Goal: Task Accomplishment & Management: Manage account settings

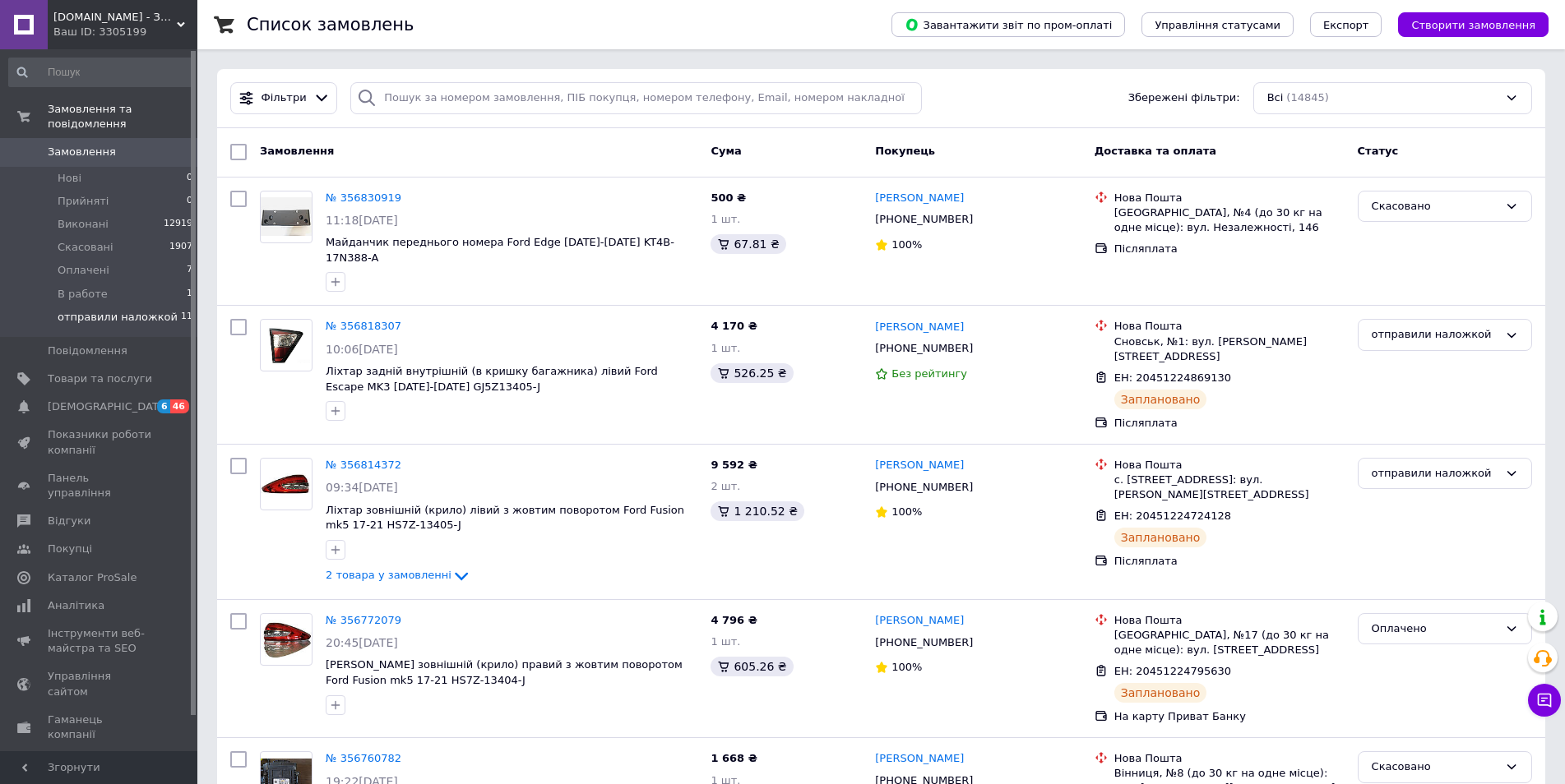
click at [140, 309] on span "отправили наложкой" at bounding box center [118, 317] width 120 height 15
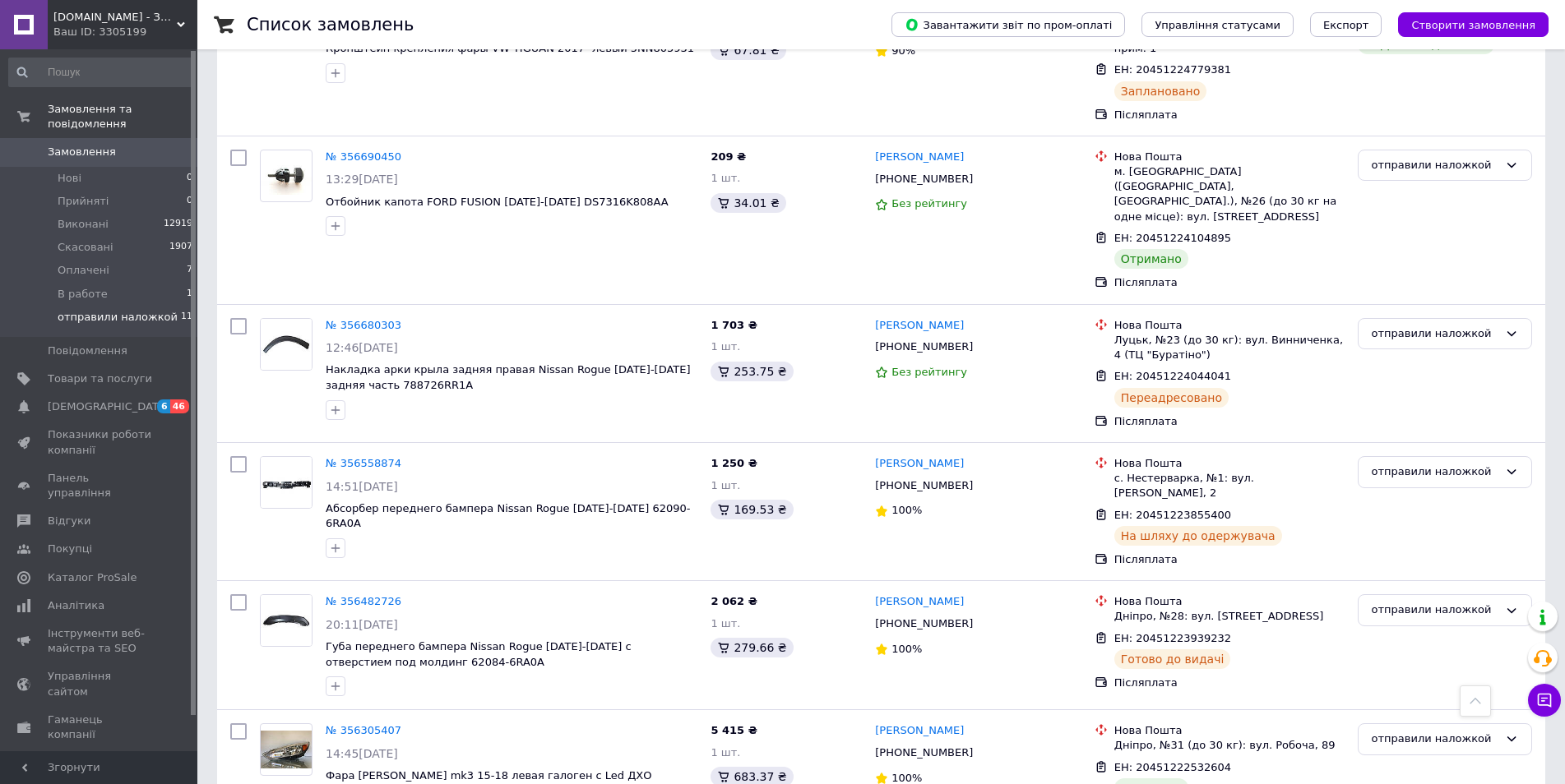
scroll to position [958, 0]
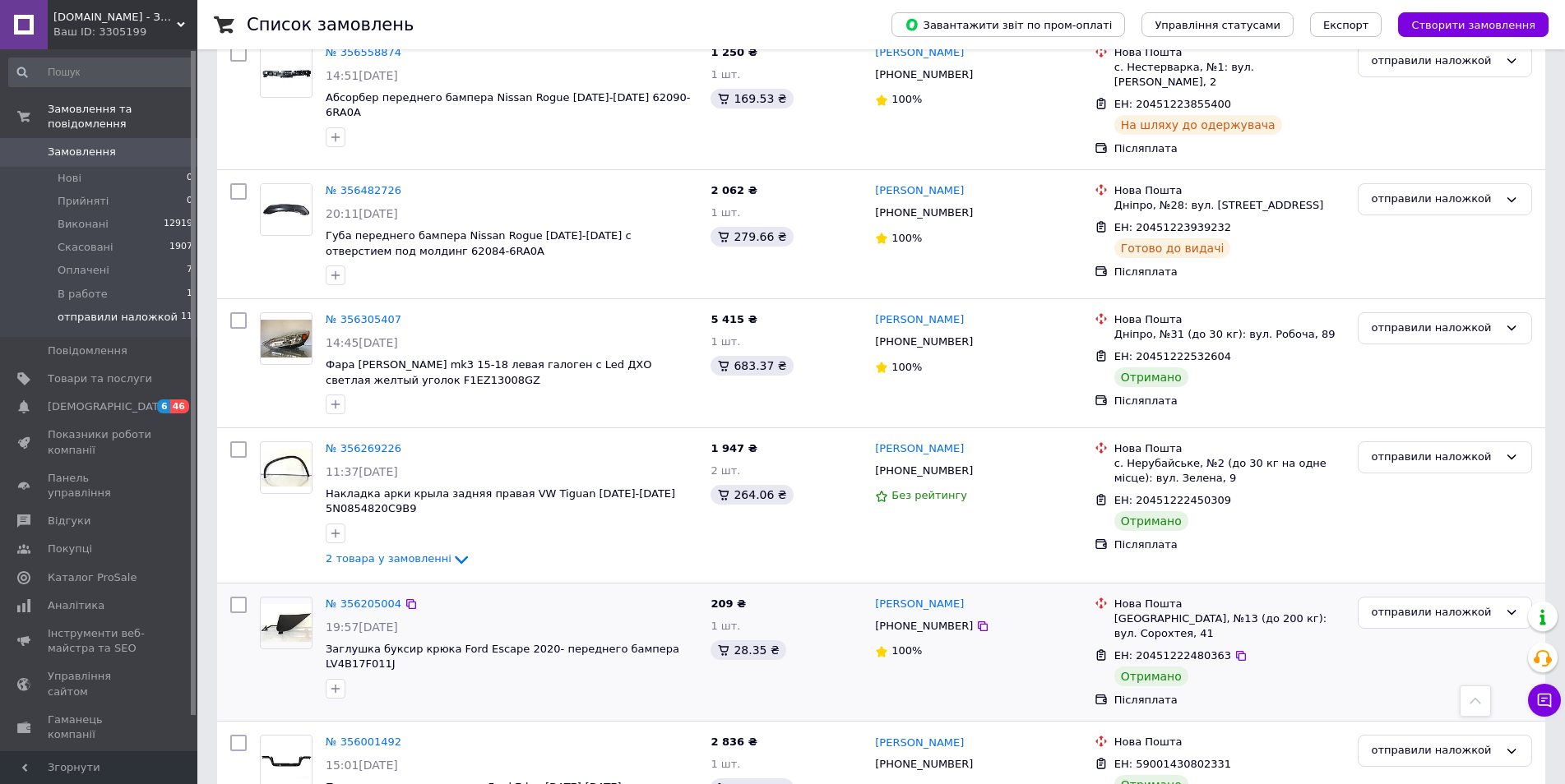
drag, startPoint x: 1514, startPoint y: 539, endPoint x: 1503, endPoint y: 559, distance: 22.8
click at [1514, 606] on icon at bounding box center [1511, 612] width 13 height 13
click at [1393, 662] on li "Виконано" at bounding box center [1444, 677] width 173 height 30
click at [1515, 327] on icon at bounding box center [1512, 328] width 9 height 5
click at [1399, 377] on li "Виконано" at bounding box center [1444, 392] width 173 height 30
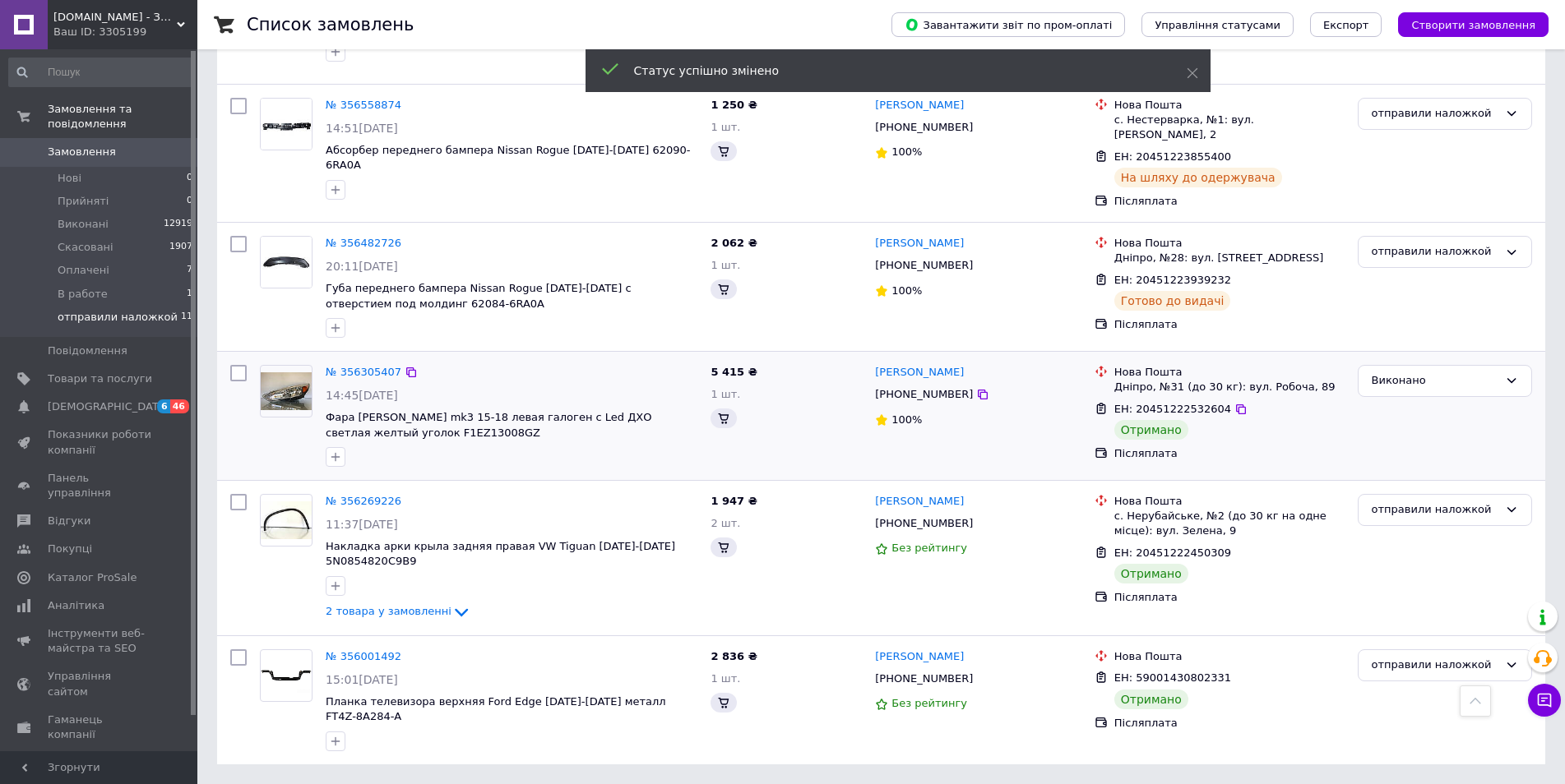
scroll to position [819, 0]
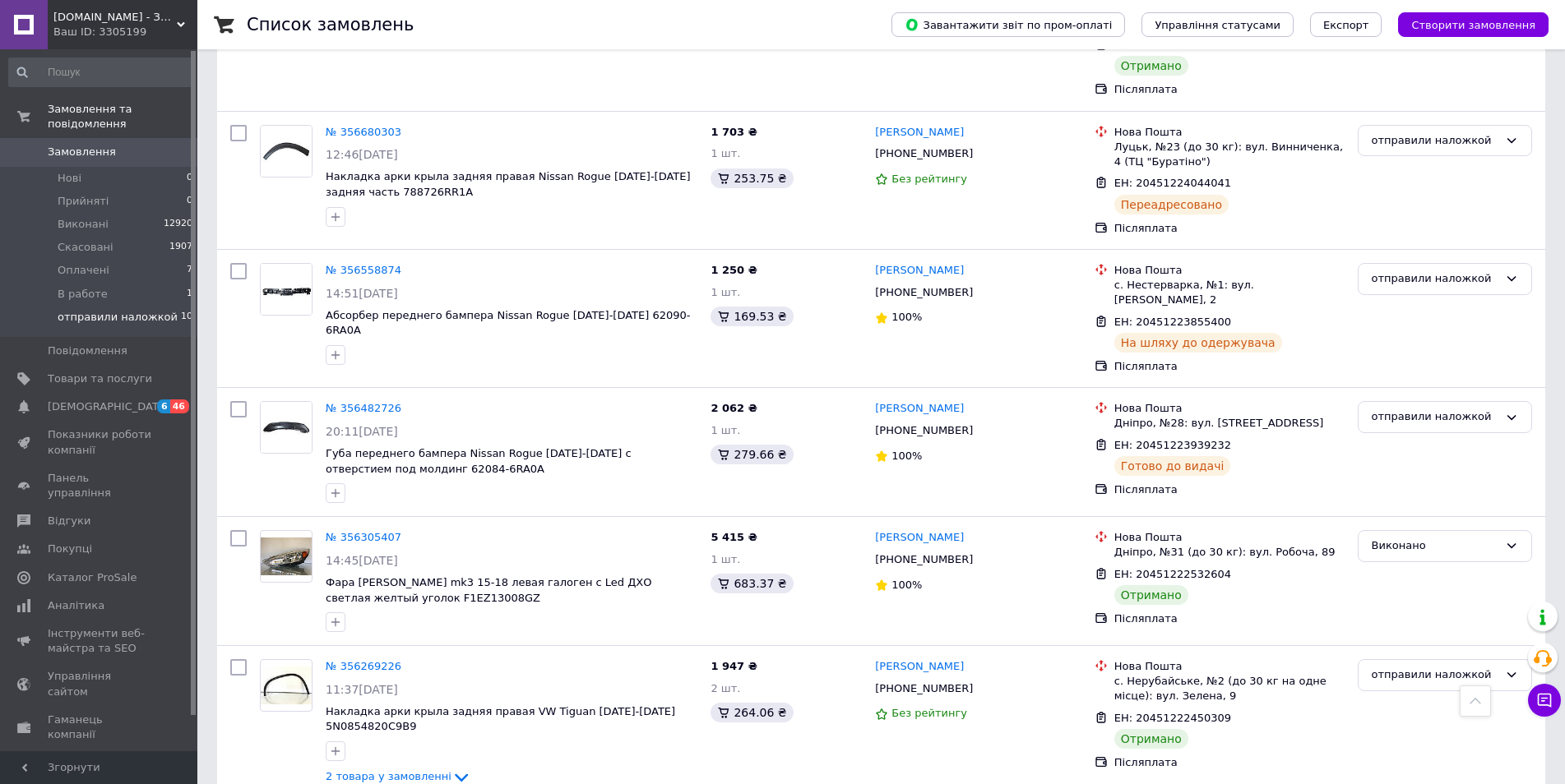
scroll to position [819, 0]
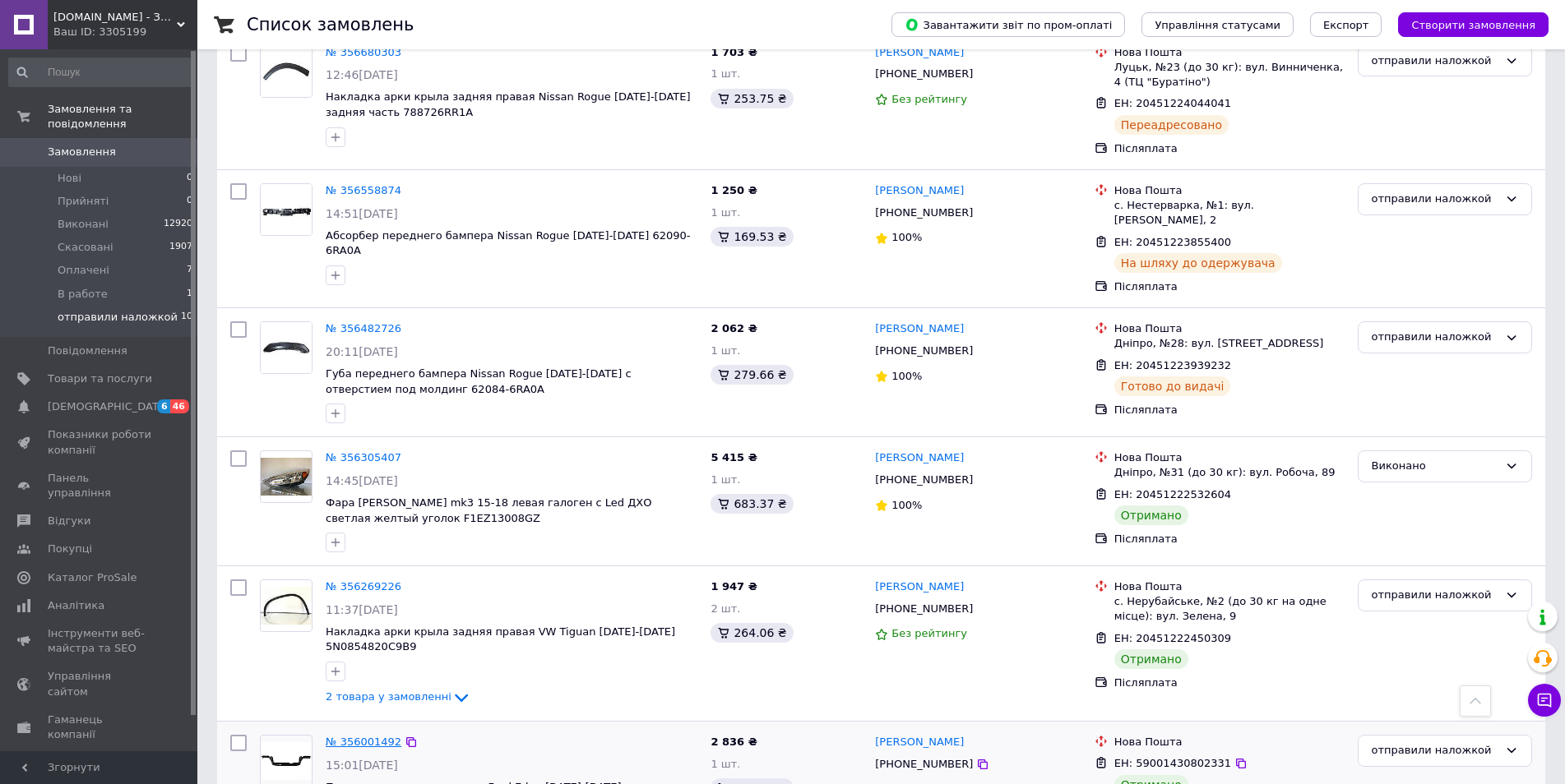
click at [370, 736] on link "№ 356001492" at bounding box center [364, 741] width 76 height 12
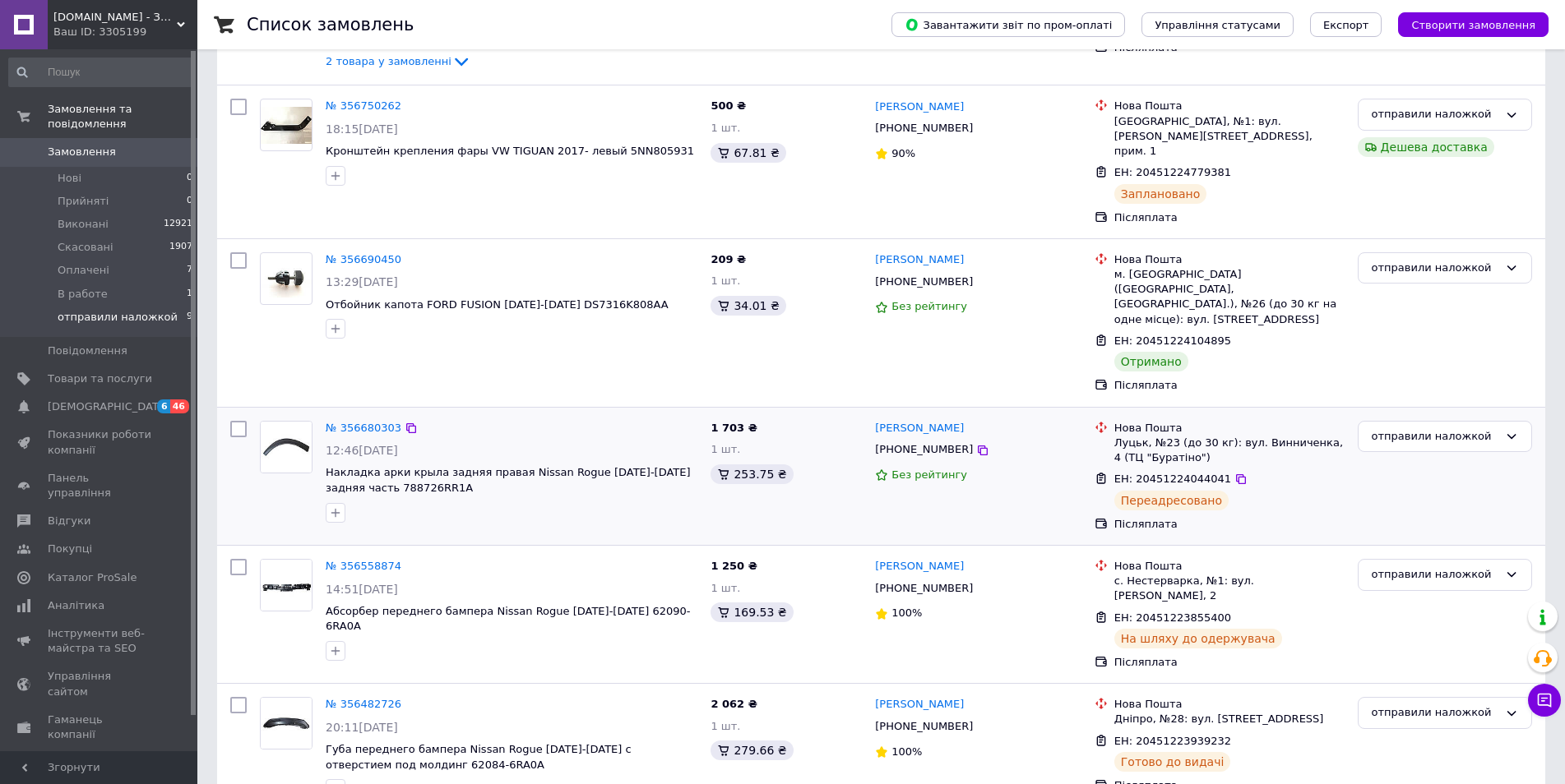
scroll to position [197, 0]
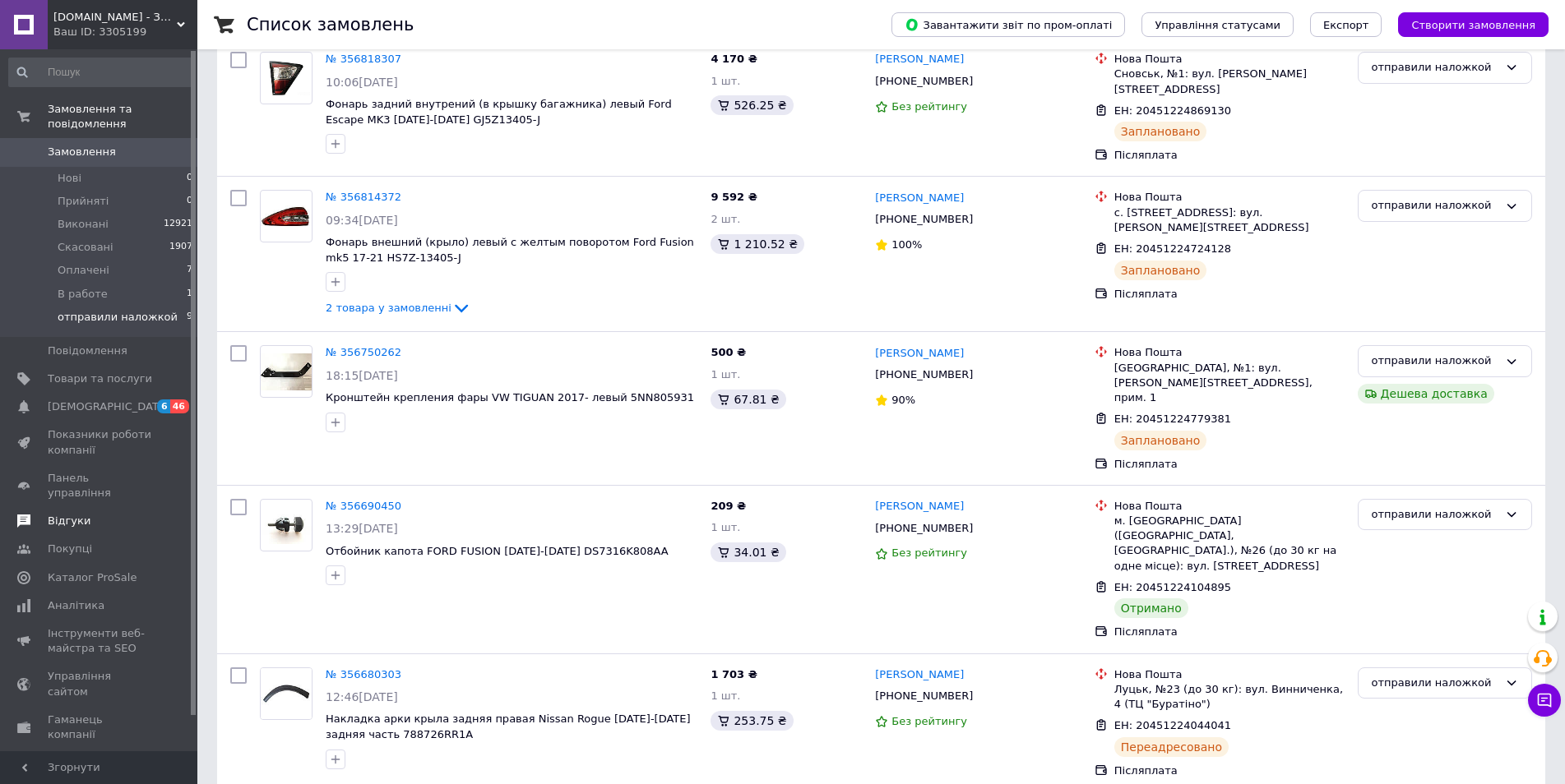
click at [63, 513] on span "Відгуки" at bounding box center [68, 521] width 43 height 15
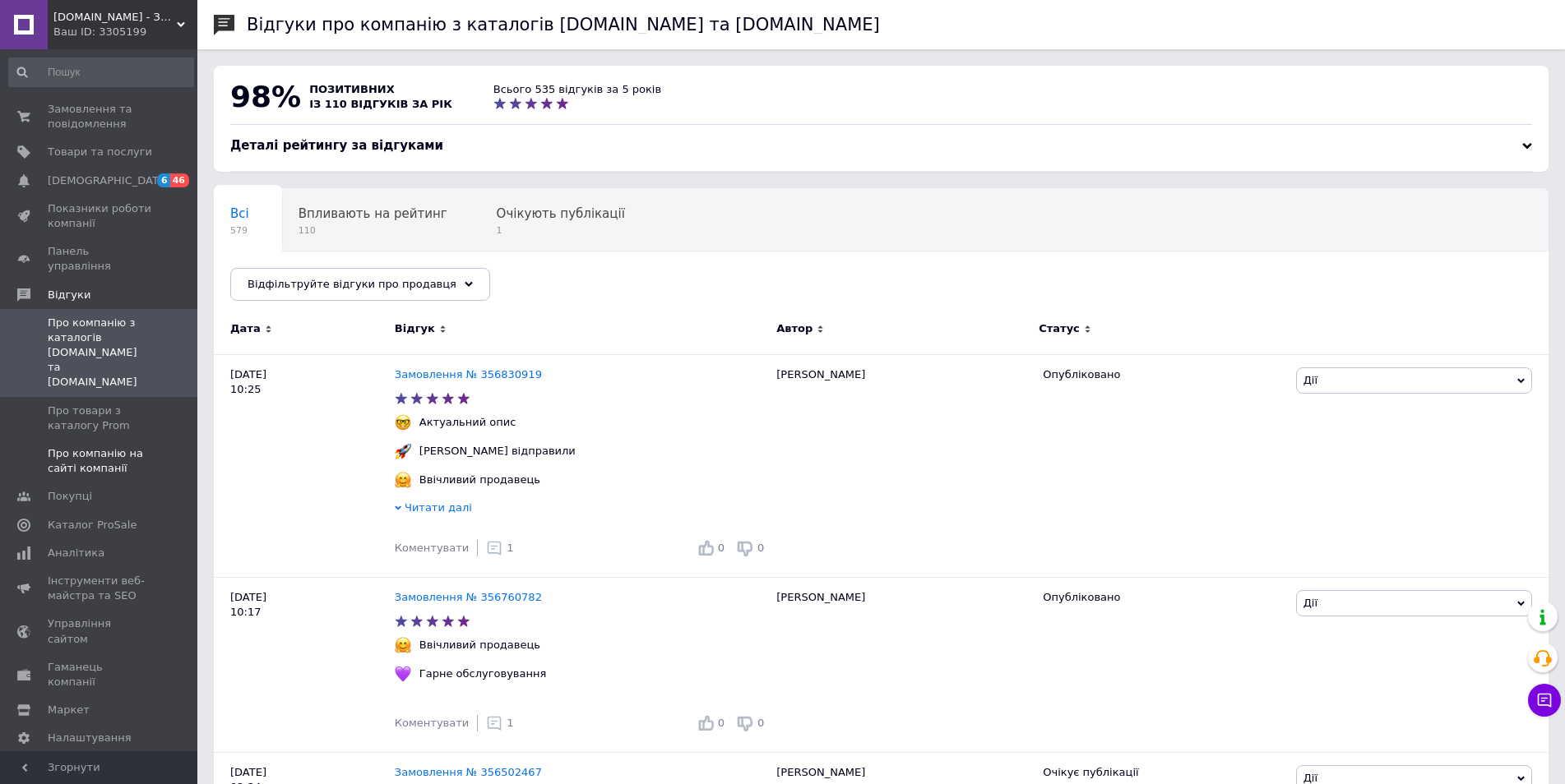
click at [82, 446] on span "Про компанію на сайті компанії" at bounding box center [100, 460] width 104 height 29
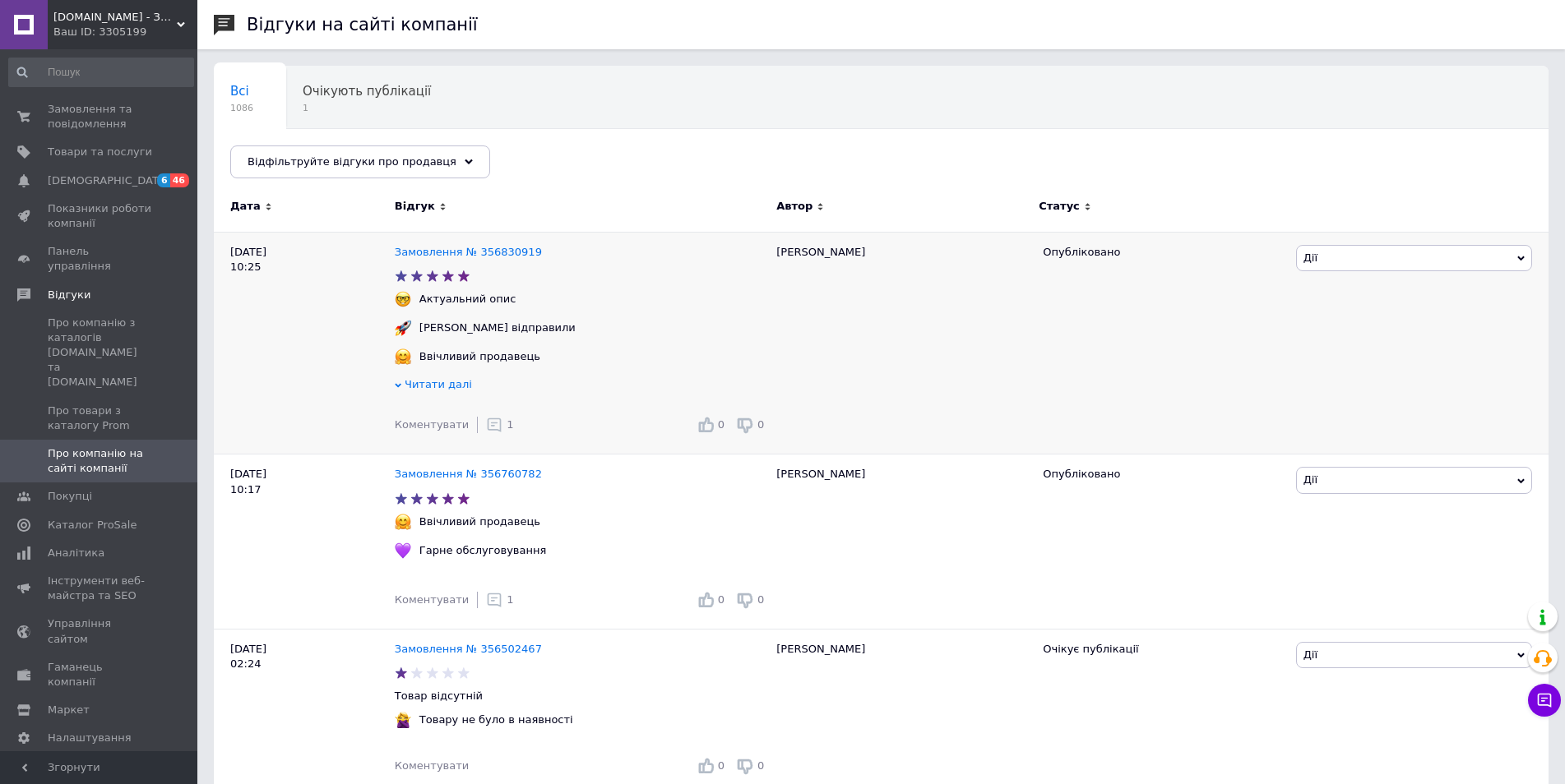
scroll to position [247, 0]
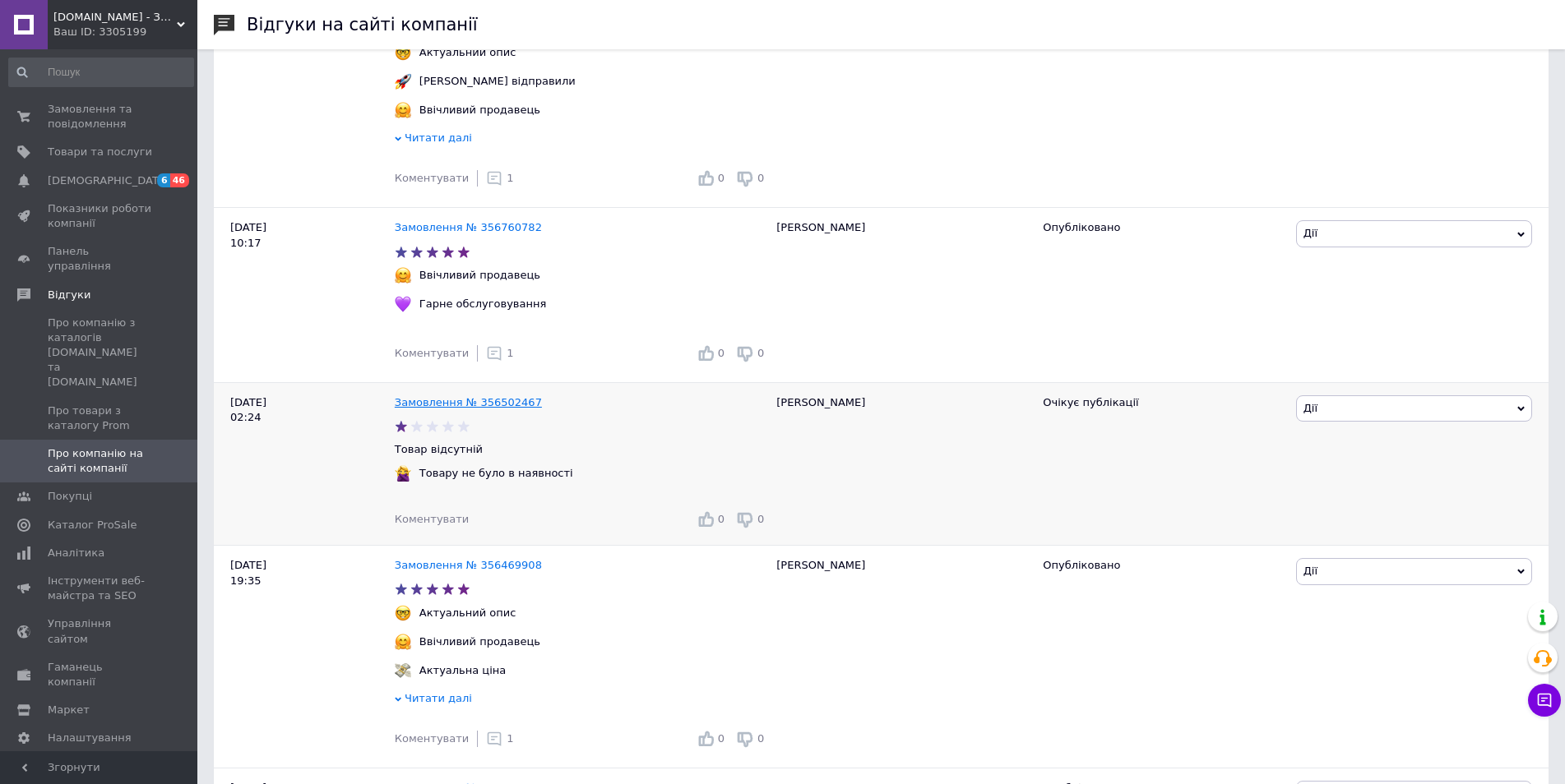
click at [485, 408] on link "Замовлення № 356502467" at bounding box center [468, 401] width 147 height 12
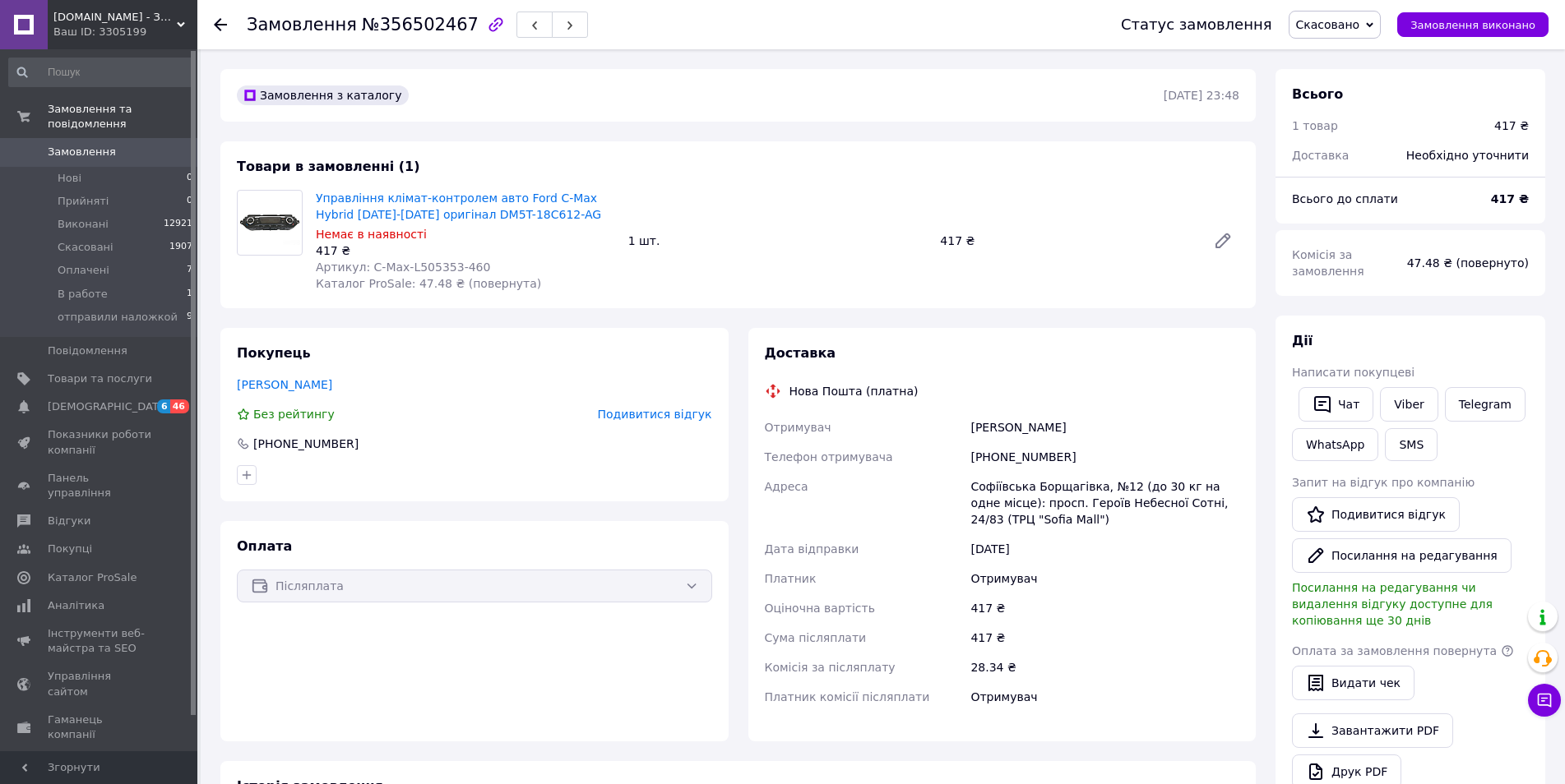
click at [638, 414] on span "Подивитися відгук" at bounding box center [654, 414] width 114 height 13
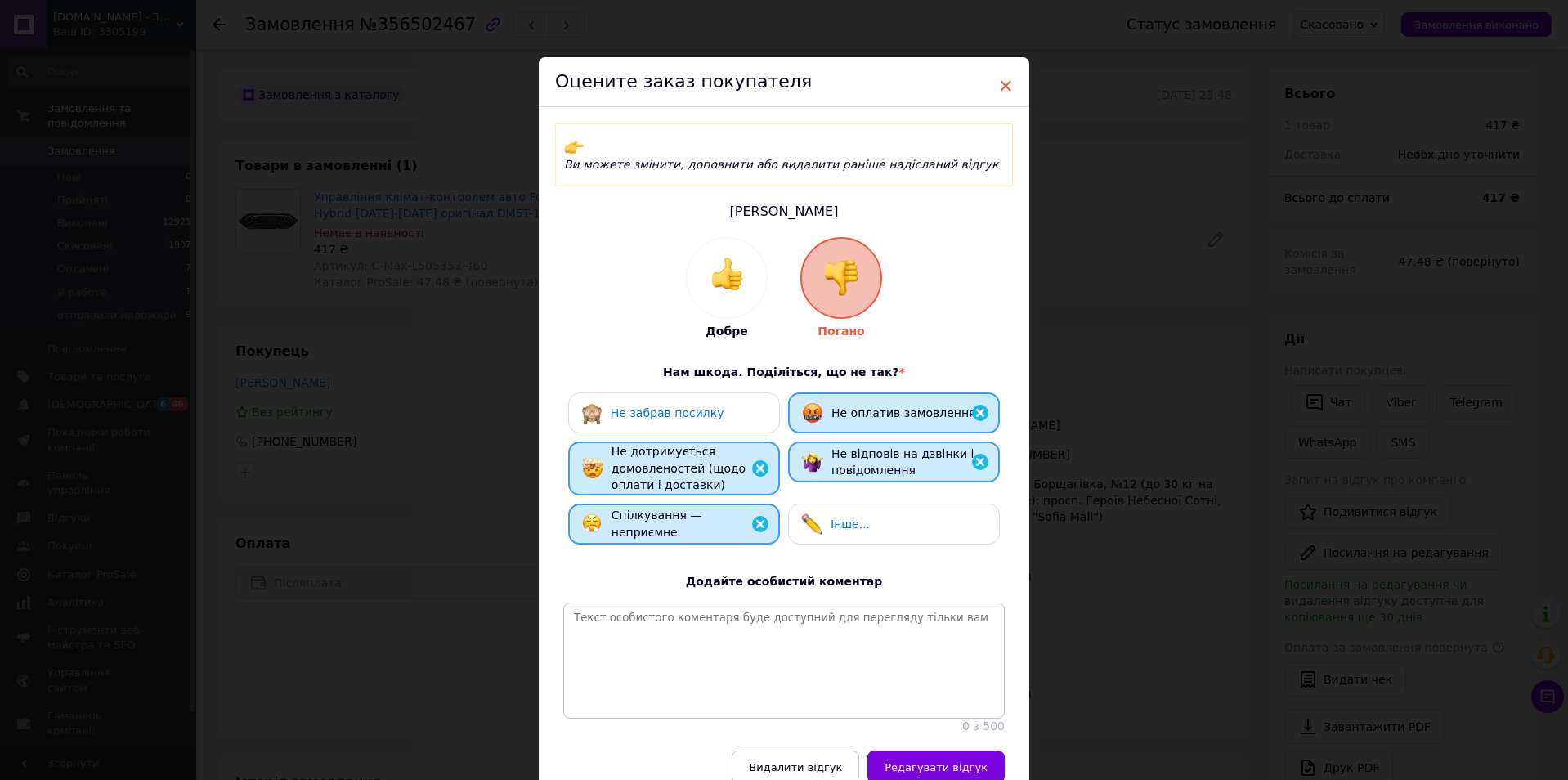
click at [1001, 82] on span "×" at bounding box center [1005, 85] width 15 height 27
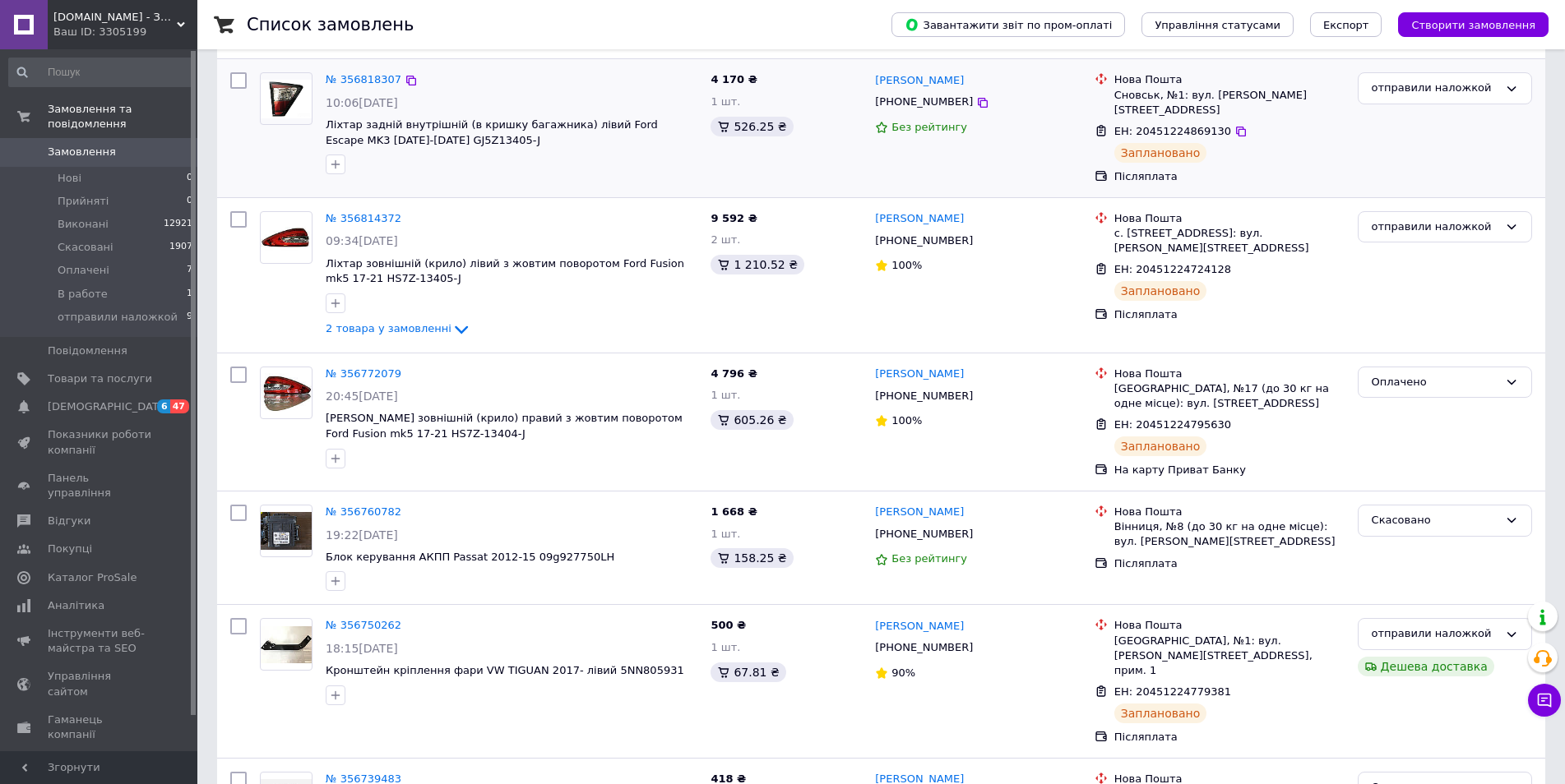
scroll to position [328, 0]
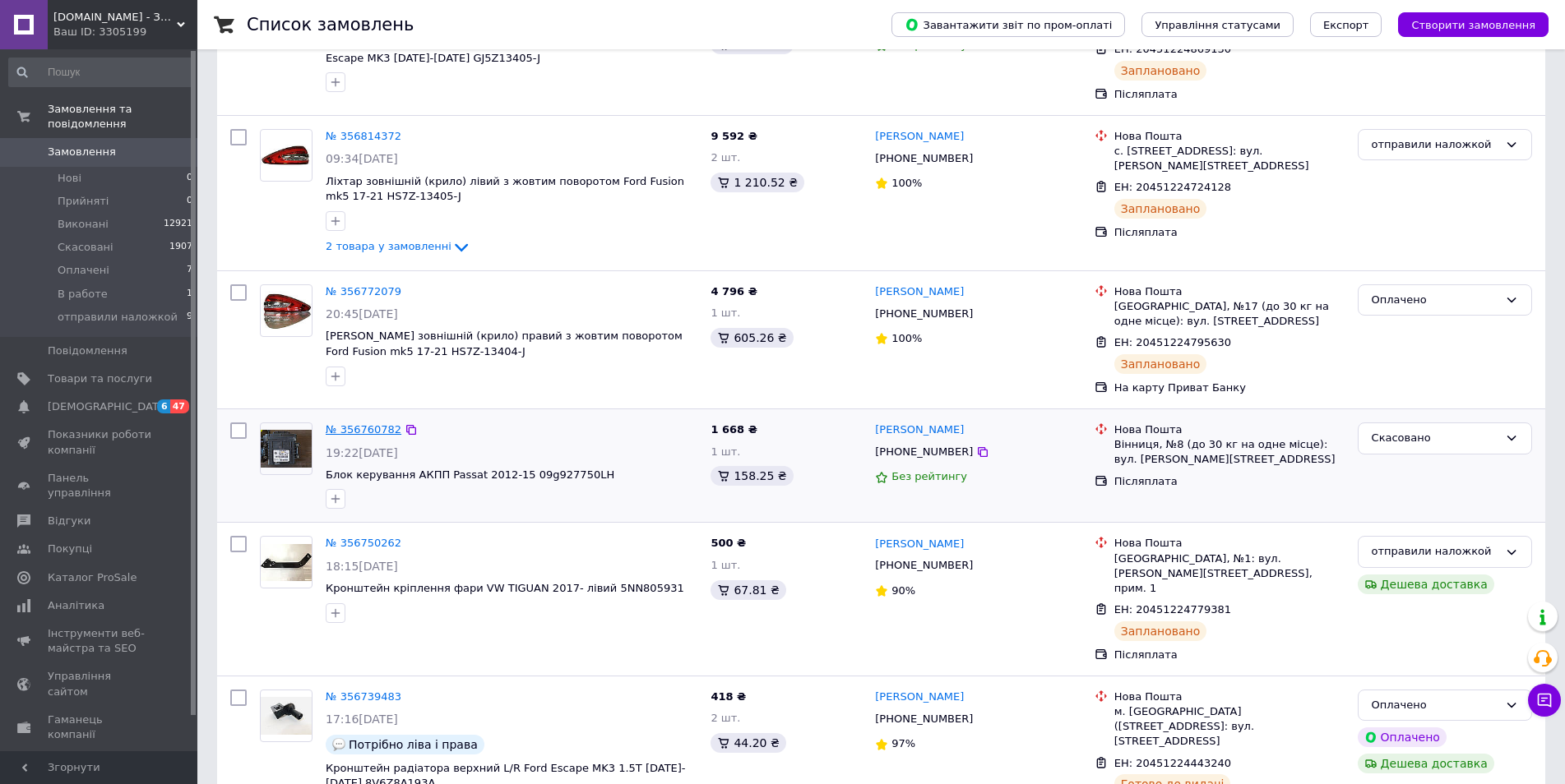
click at [362, 423] on link "№ 356760782" at bounding box center [364, 429] width 76 height 12
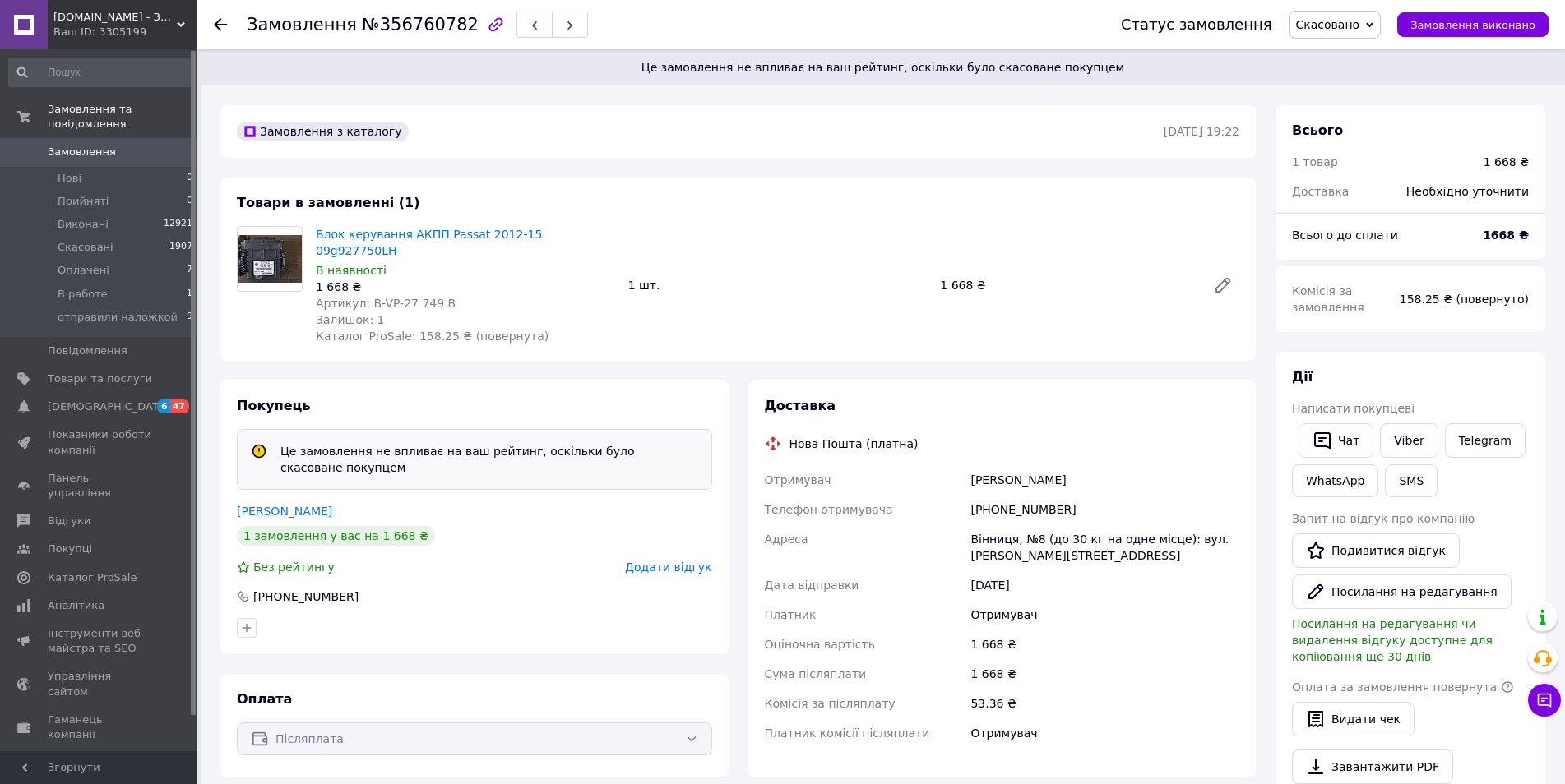
click at [276, 261] on img at bounding box center [270, 259] width 65 height 48
click at [267, 261] on img at bounding box center [270, 259] width 65 height 48
click at [358, 233] on link "Блок керування АКПП Passat 2012-15 09g927750LH" at bounding box center [428, 242] width 226 height 29
click at [344, 236] on link "Блок керування АКПП Passat 2012-15 09g927750LH" at bounding box center [428, 242] width 226 height 29
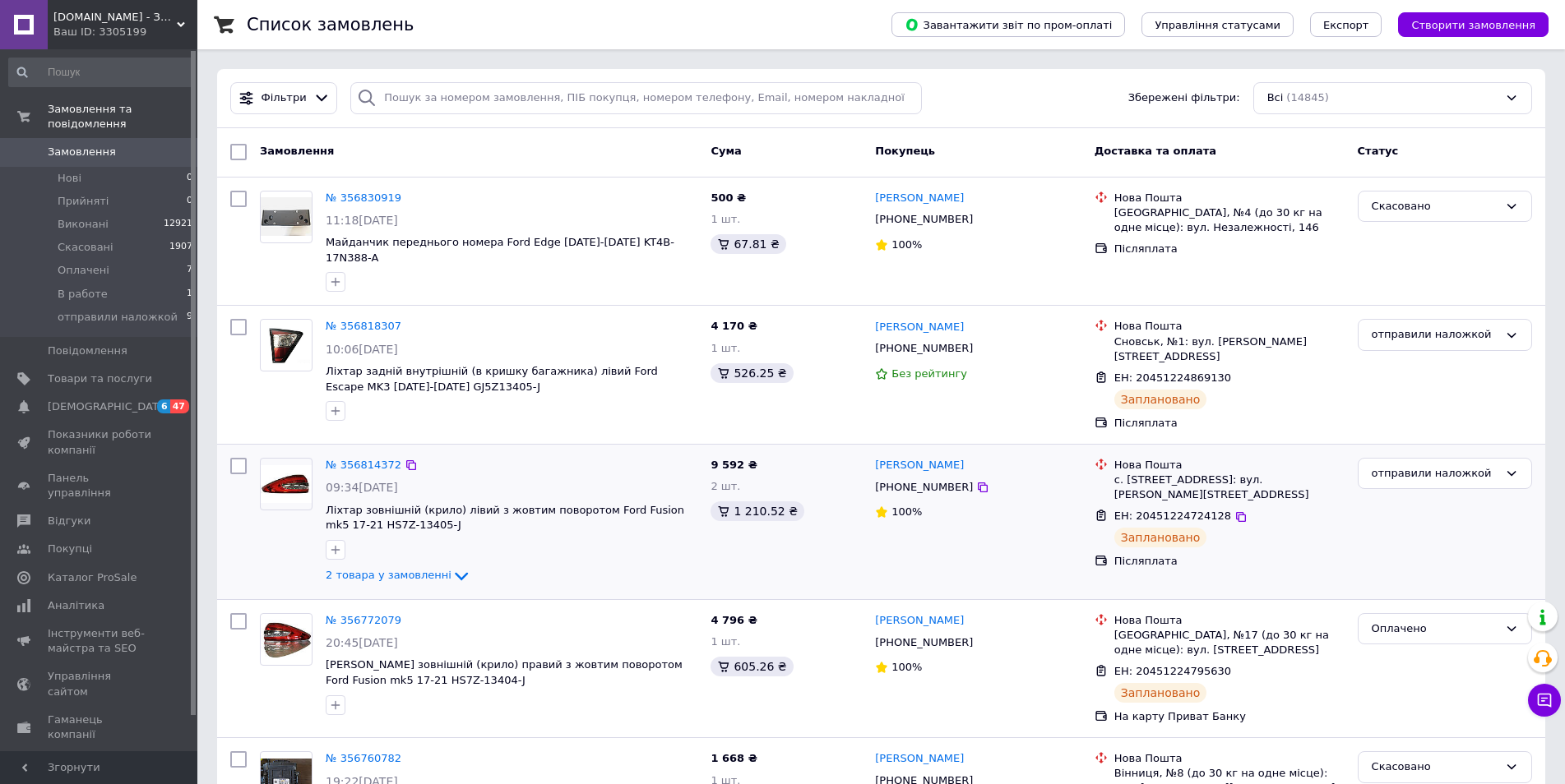
scroll to position [493, 0]
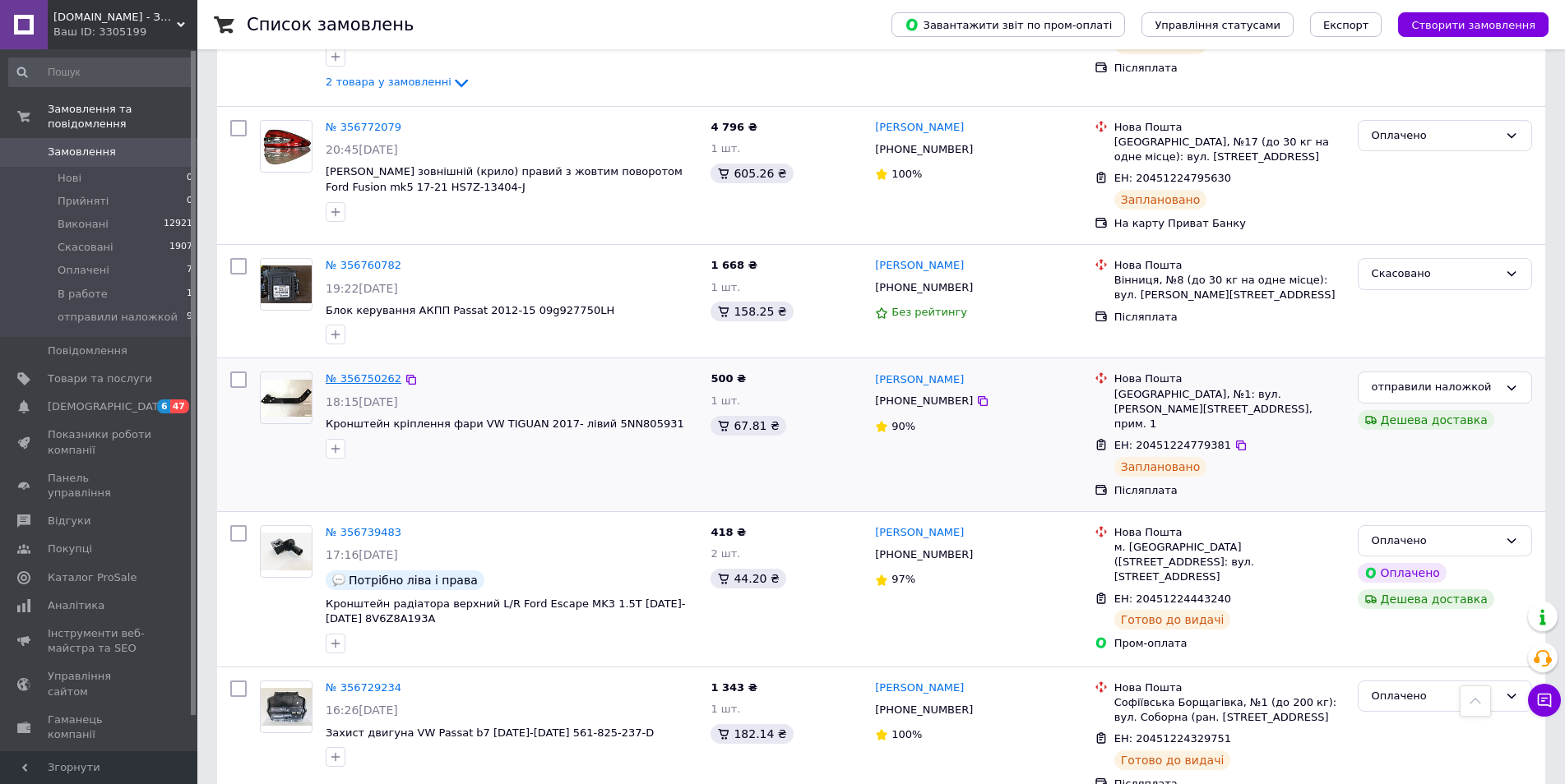
click at [370, 372] on link "№ 356750262" at bounding box center [364, 378] width 76 height 12
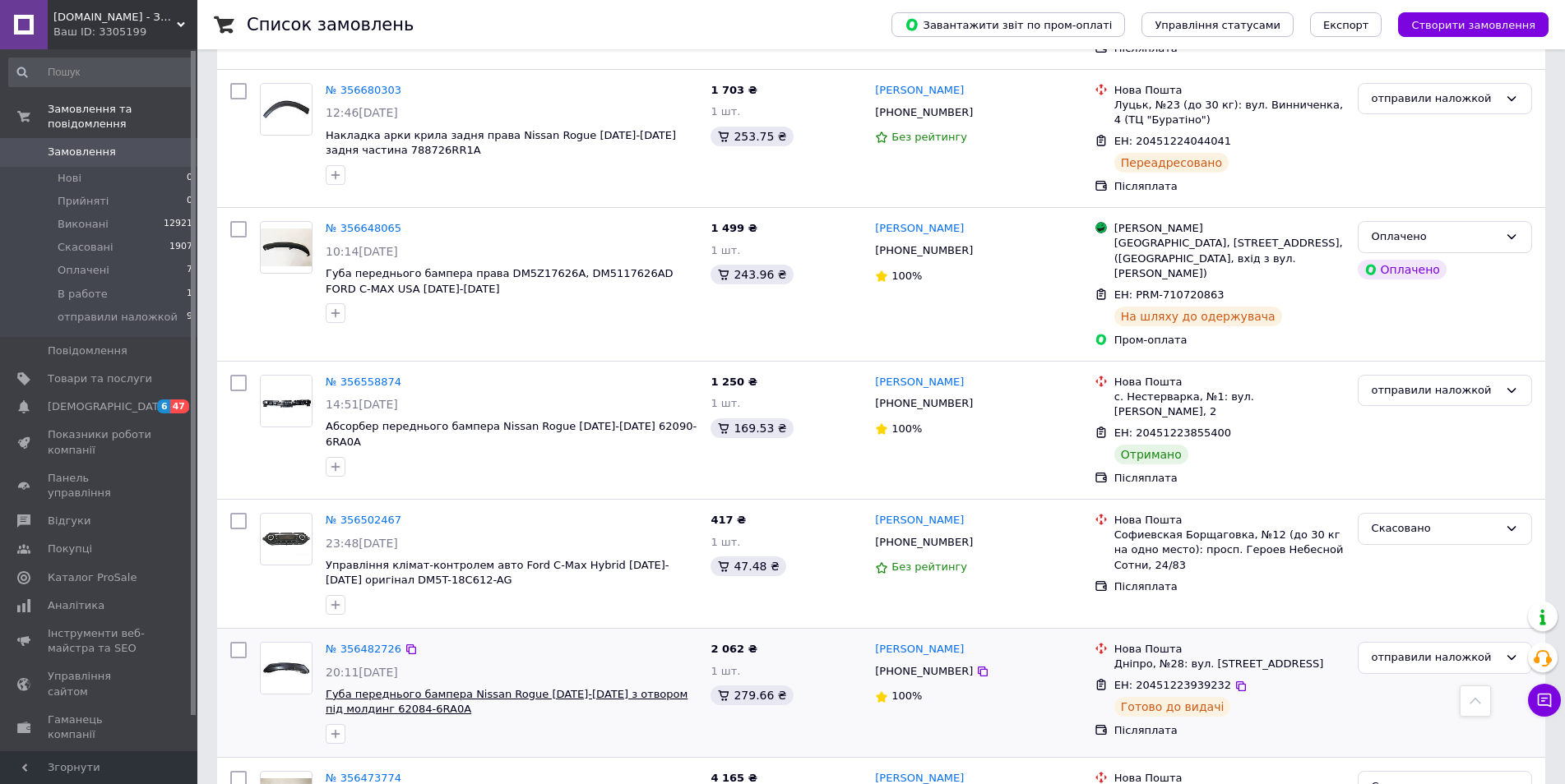
scroll to position [1561, 0]
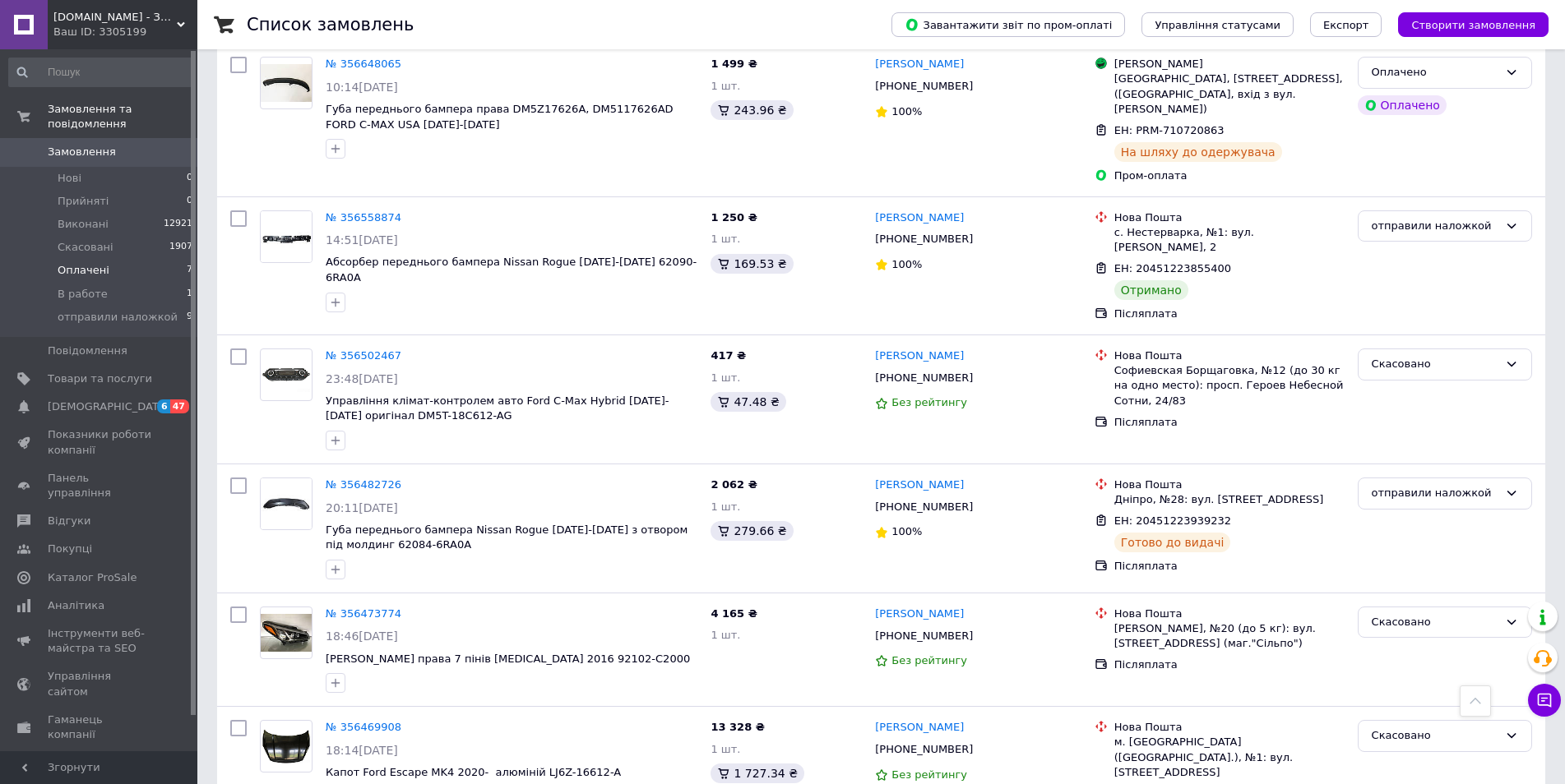
click at [104, 259] on li "Оплачені 7" at bounding box center [101, 271] width 202 height 23
